Goal: Transaction & Acquisition: Purchase product/service

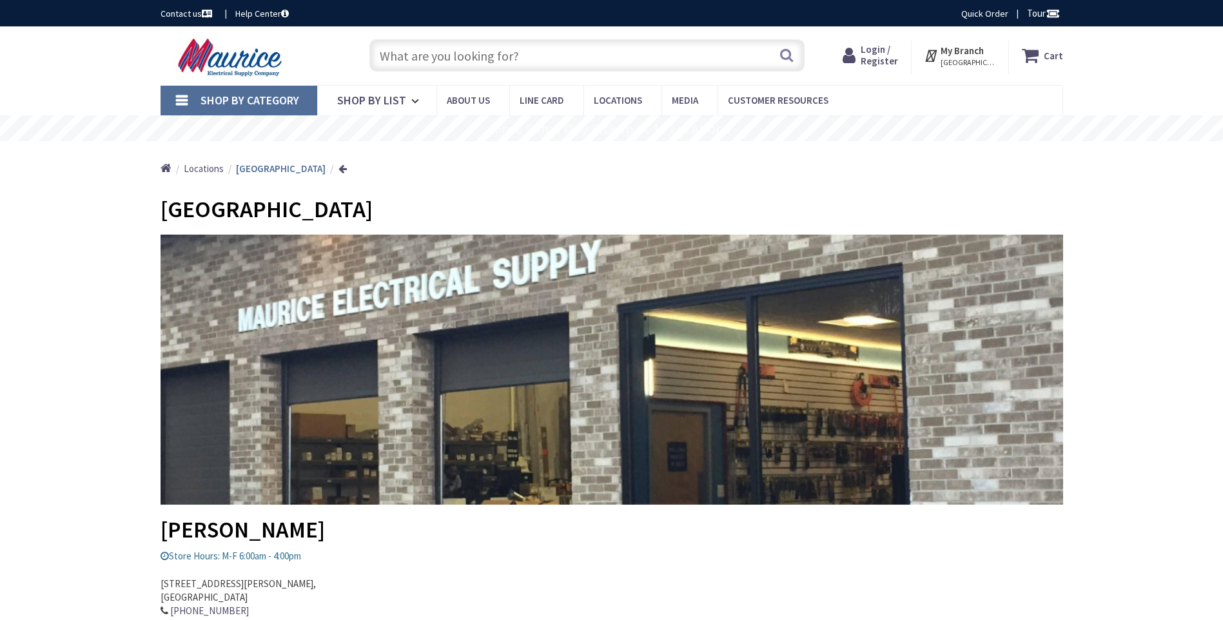
click at [442, 61] on input "text" at bounding box center [586, 55] width 435 height 32
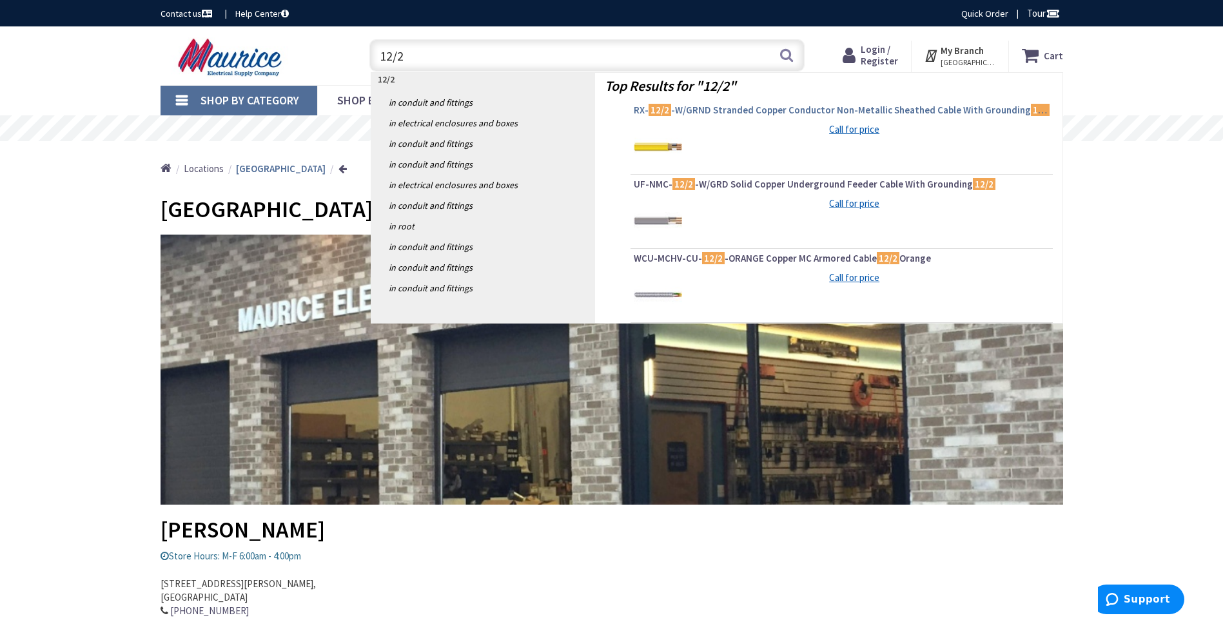
type input "12/2"
click at [692, 110] on span "RX- 12/2 -W/GRND Stranded Copper Conductor Non-Metallic Sheathed Cable With Gro…" at bounding box center [842, 110] width 416 height 13
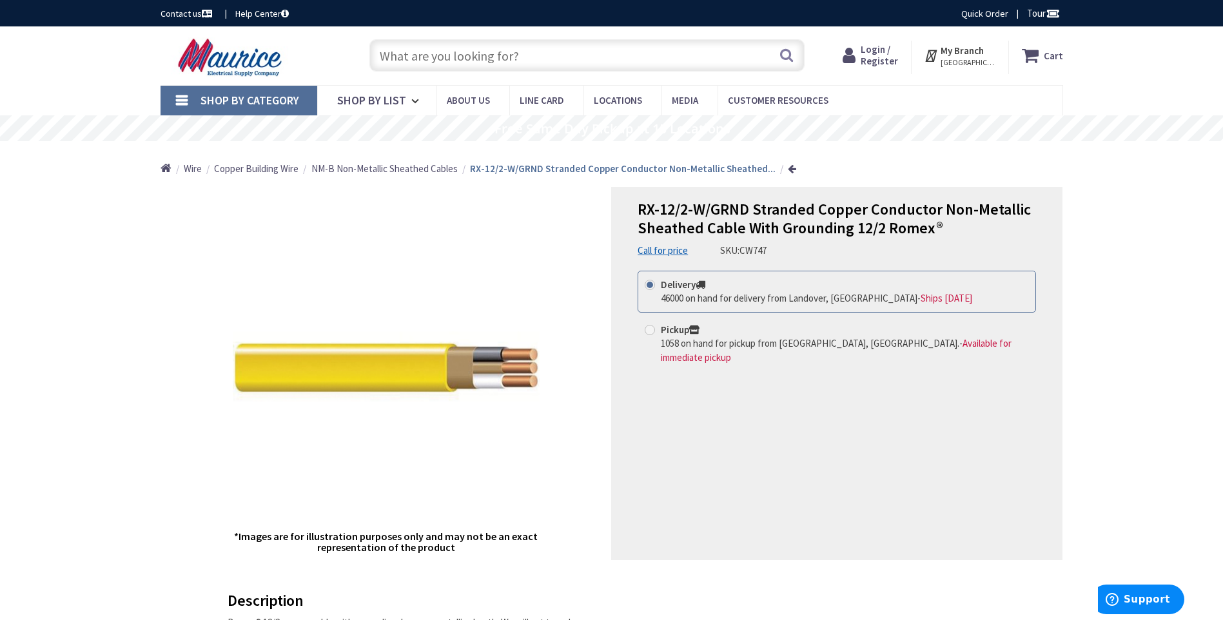
click at [929, 343] on span "Available for immediate pickup" at bounding box center [836, 350] width 351 height 26
click at [656, 334] on input "Pickup 1058 on hand for pickup from [GEOGRAPHIC_DATA], [GEOGRAPHIC_DATA]. - Ava…" at bounding box center [652, 330] width 8 height 8
radio input "true"
